Goal: Find specific page/section: Find specific page/section

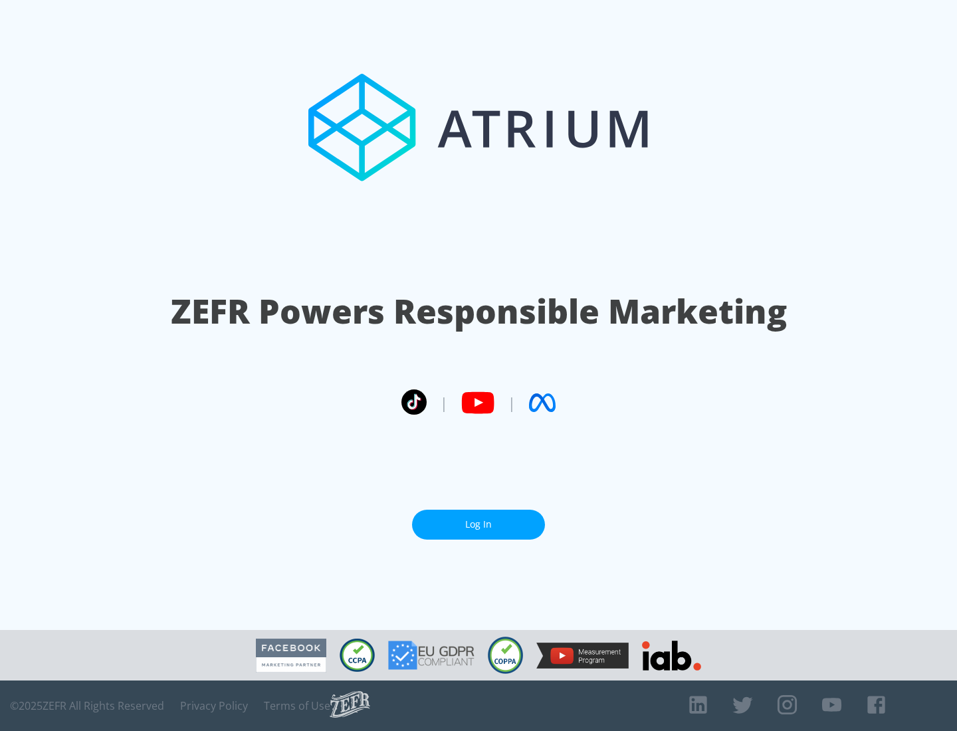
click at [478, 519] on link "Log In" at bounding box center [478, 525] width 133 height 30
